Goal: Task Accomplishment & Management: Manage account settings

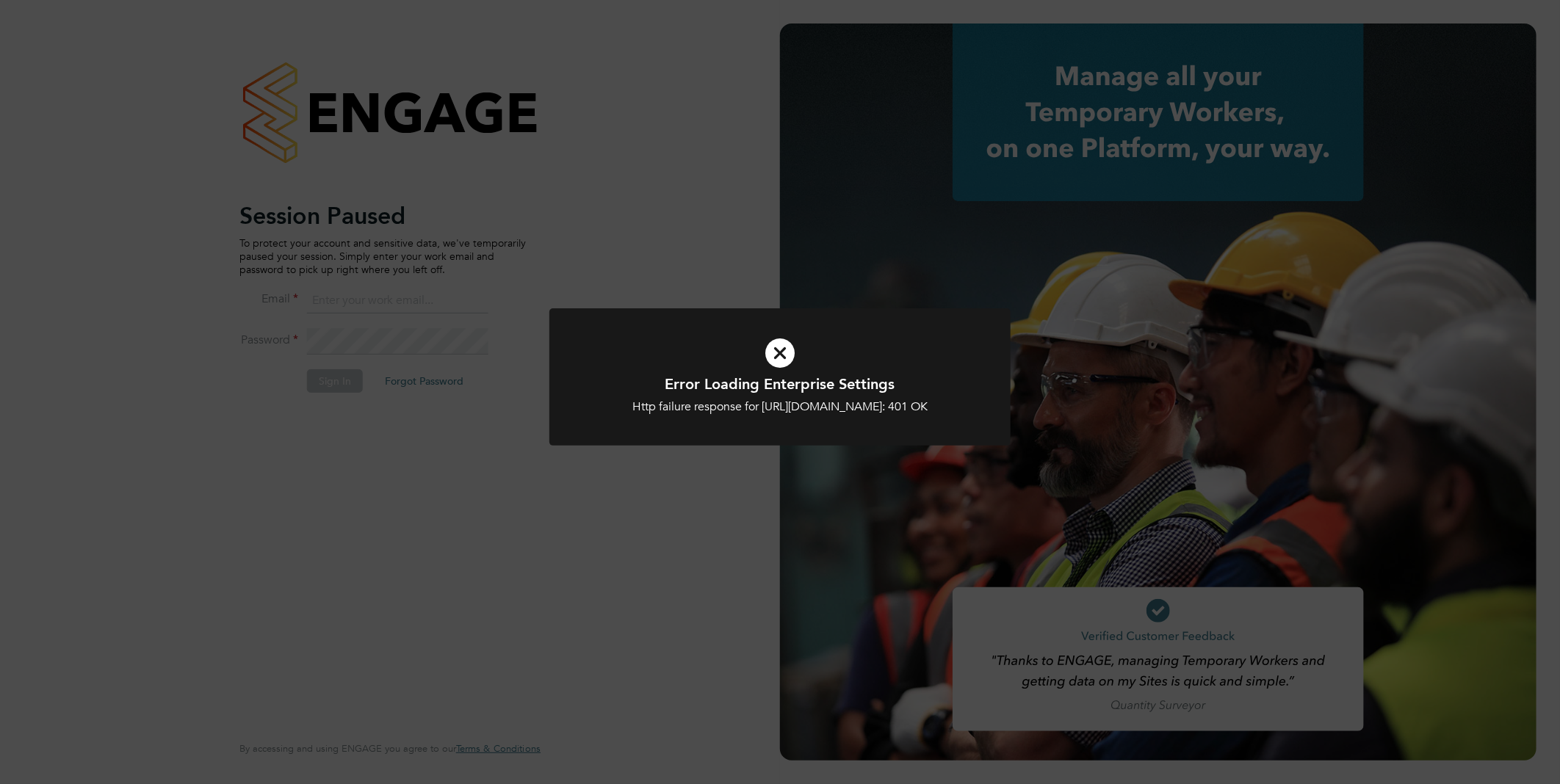
type input "vistry@caval.co.uk"
click at [700, 502] on div "Error Loading Enterprise Settings Http failure response for https://caval.app.e…" at bounding box center [780, 392] width 1560 height 784
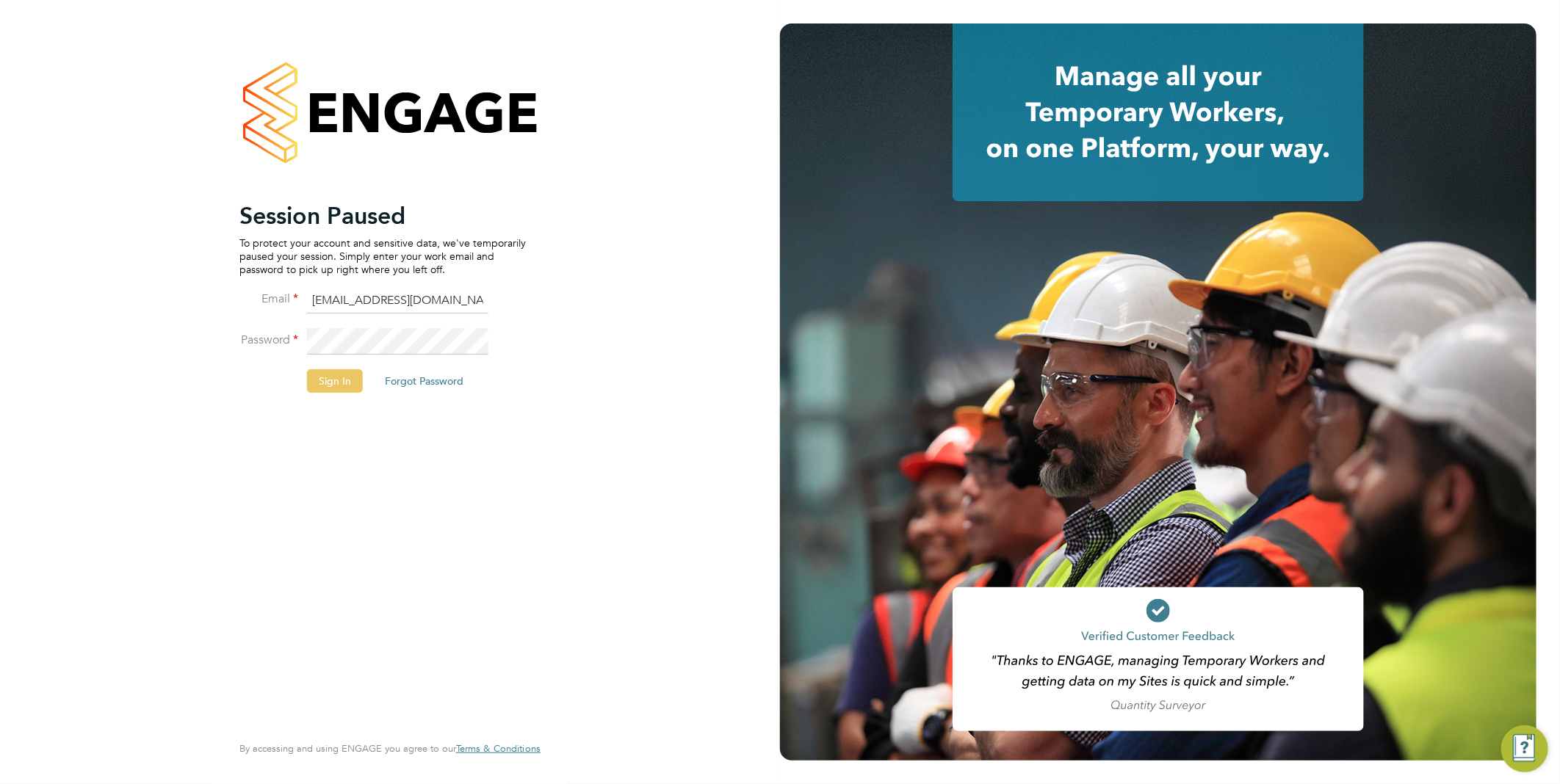
click at [332, 373] on button "Sign In" at bounding box center [335, 380] width 56 height 23
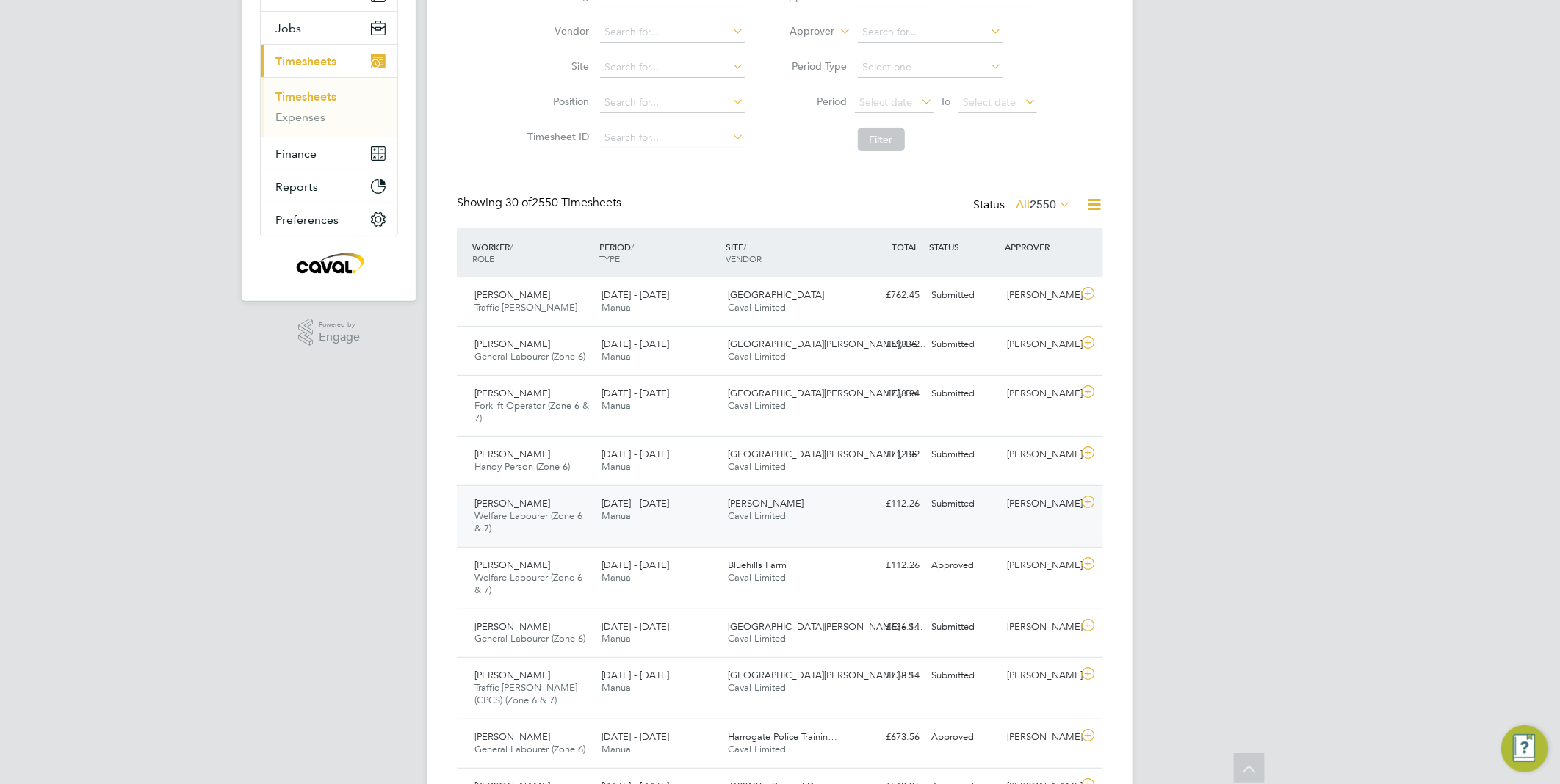
click at [718, 500] on div "[DATE] - [DATE] Manual" at bounding box center [659, 510] width 127 height 36
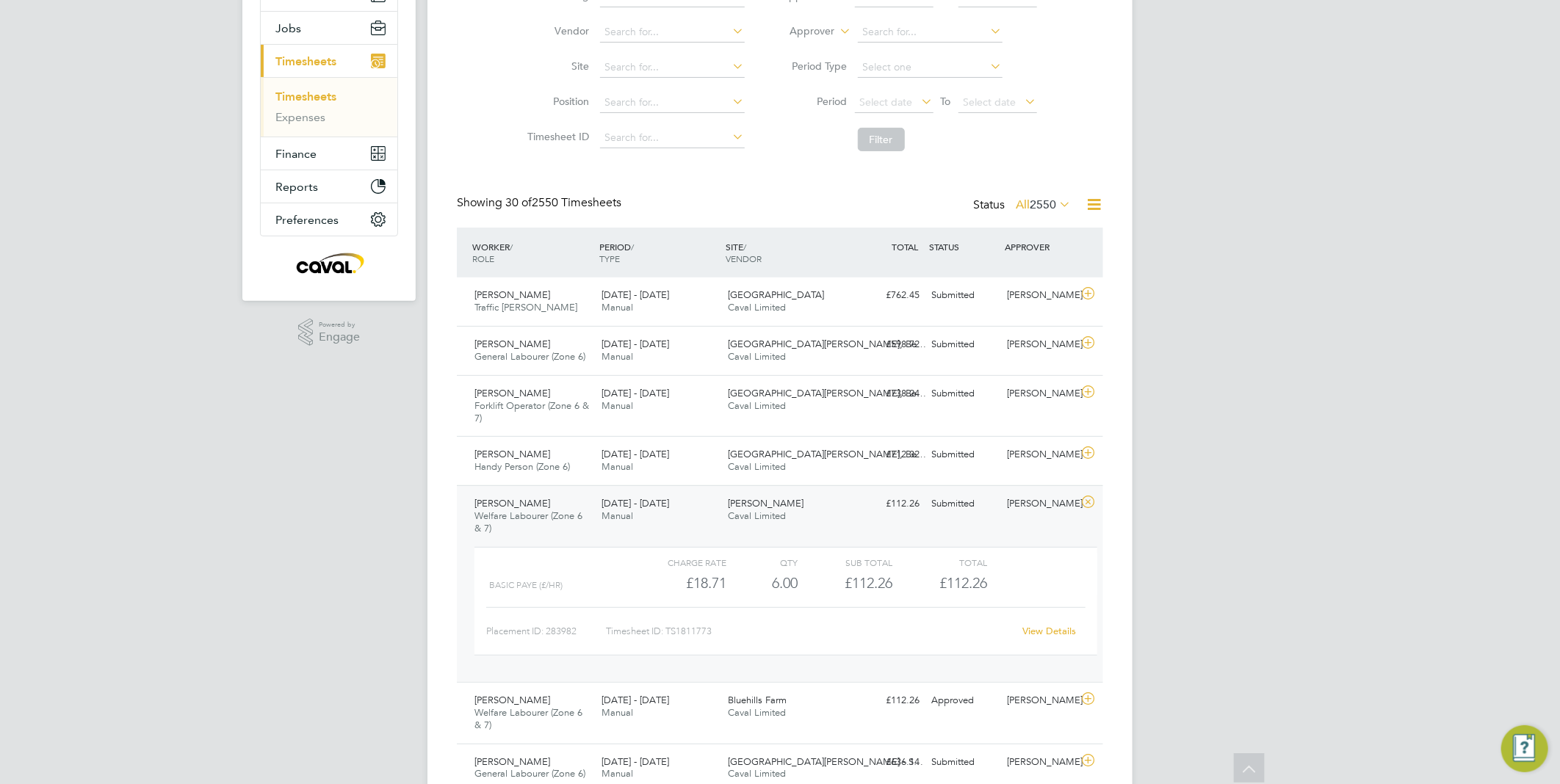
click at [1033, 632] on link "View Details" at bounding box center [1050, 631] width 54 height 12
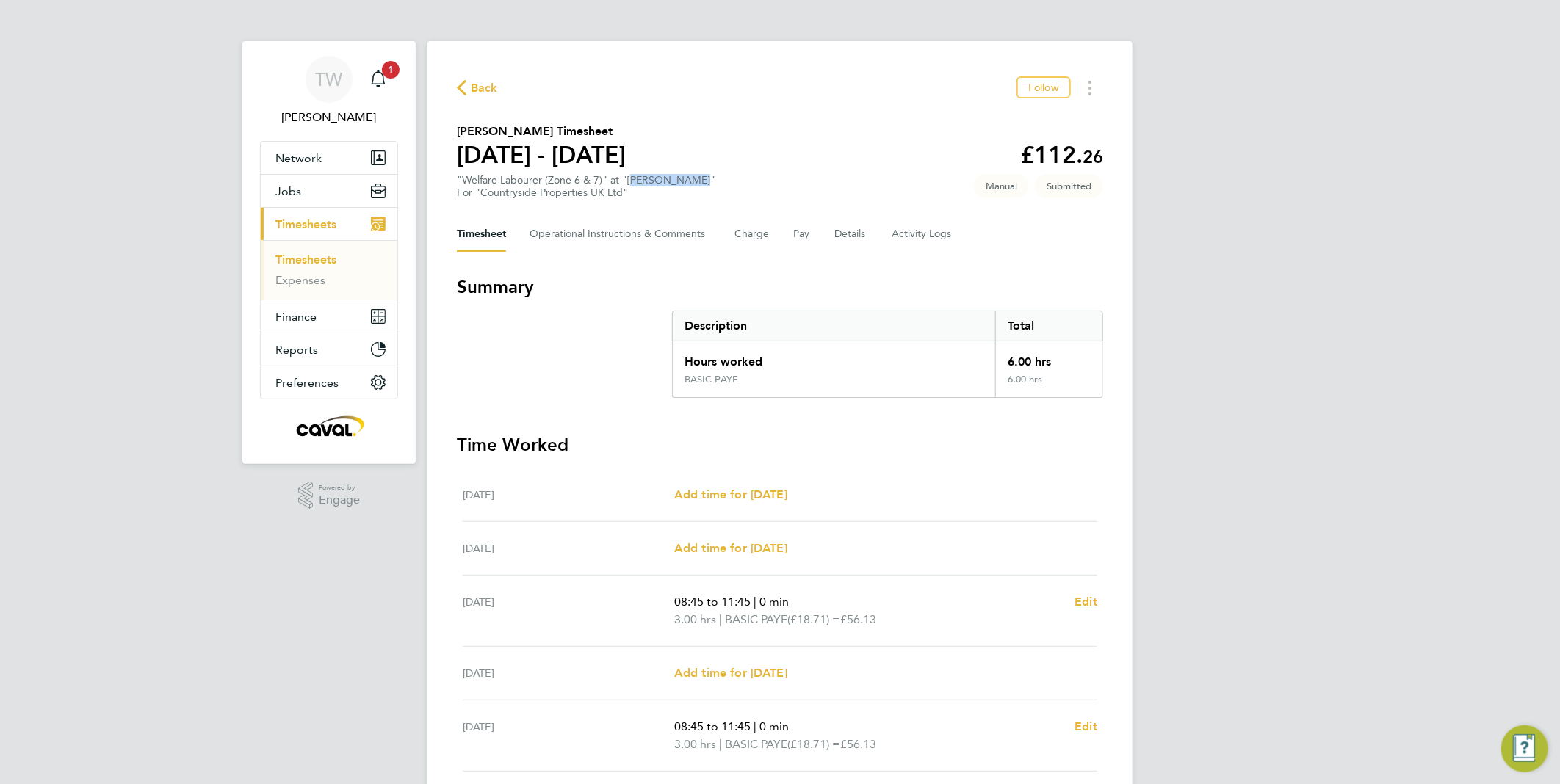
drag, startPoint x: 681, startPoint y: 181, endPoint x: 629, endPoint y: 179, distance: 52.0
click at [629, 179] on div ""Welfare Labourer (Zone 6 & 7)" at "Bierley Lane" For "Countryside Properties U…" at bounding box center [585, 186] width 259 height 25
copy div "[PERSON_NAME]"
